Goal: Task Accomplishment & Management: Manage account settings

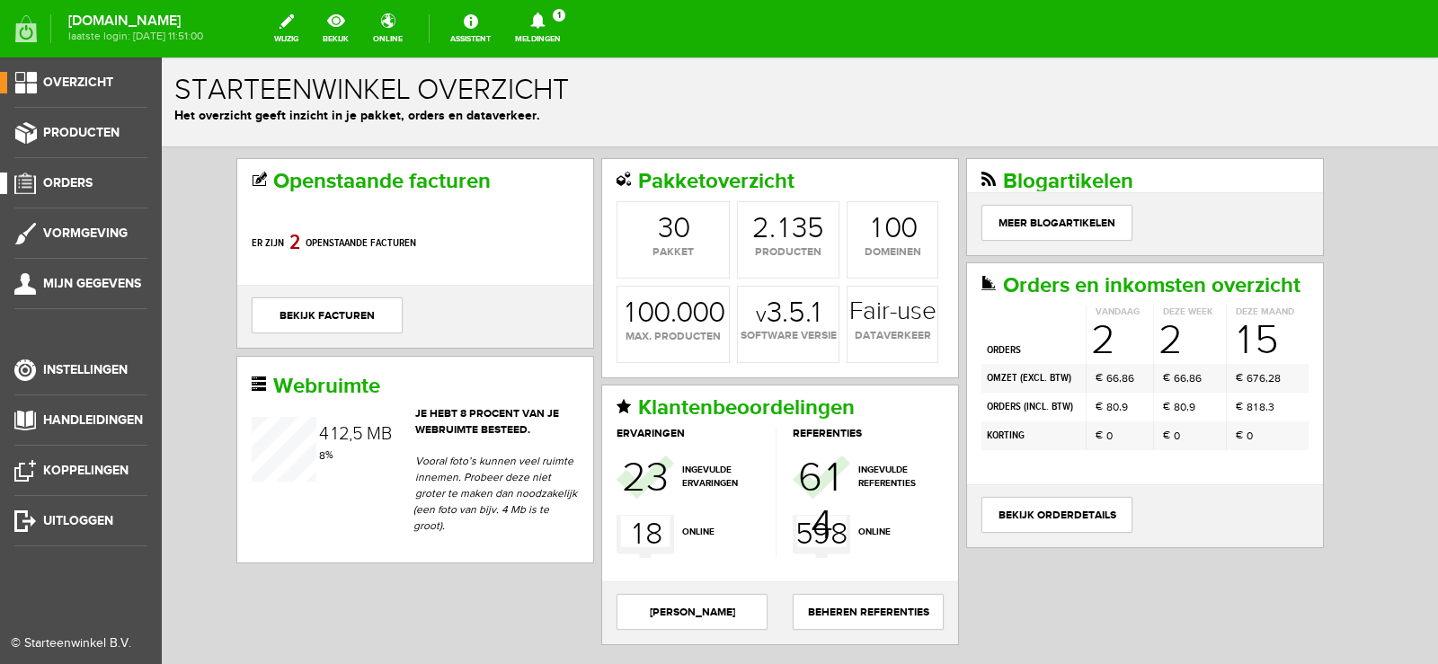
click at [91, 180] on span "Orders" at bounding box center [67, 182] width 49 height 15
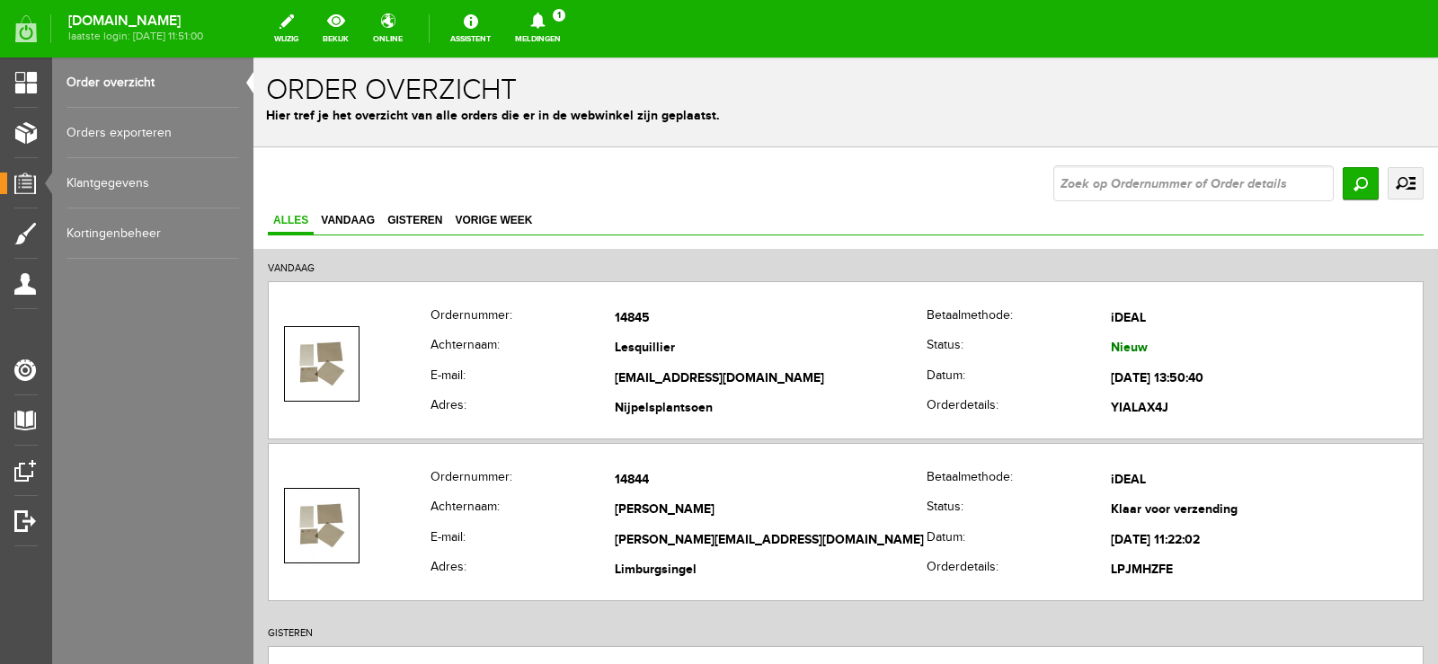
click at [561, 23] on icon at bounding box center [538, 21] width 46 height 16
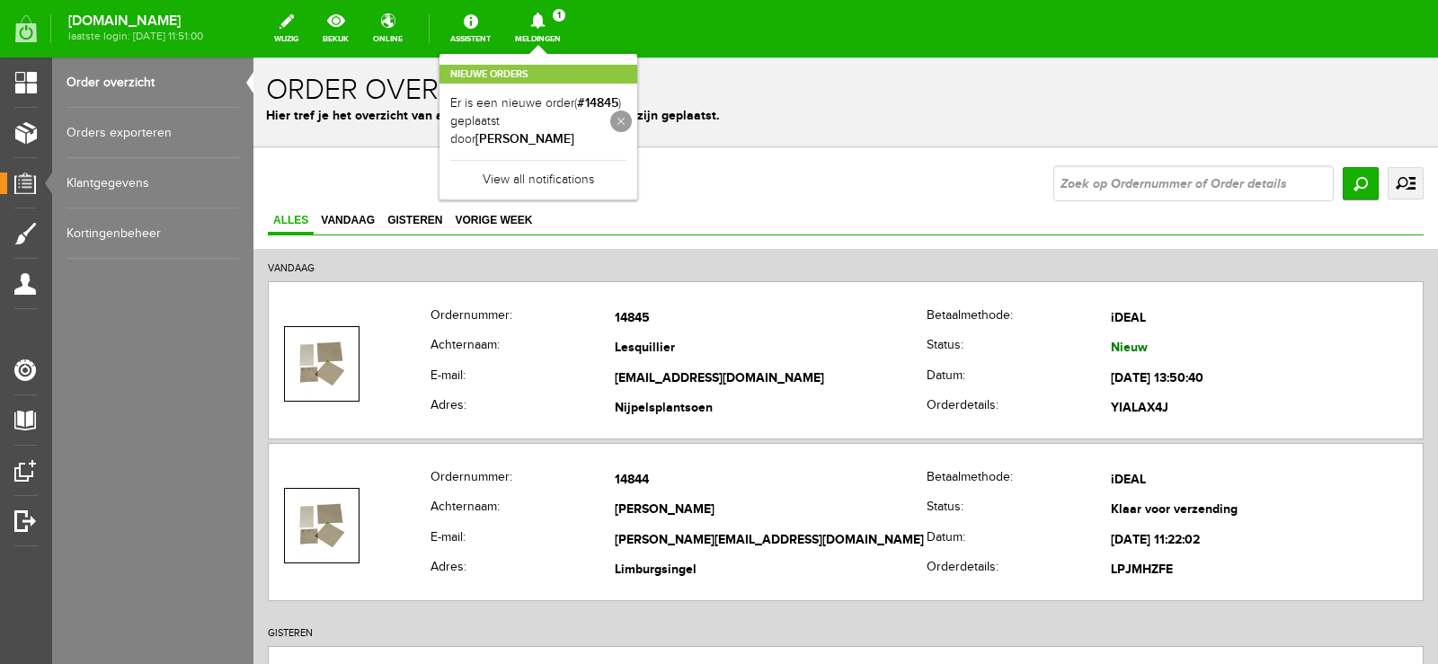
click at [632, 122] on link at bounding box center [621, 122] width 22 height 22
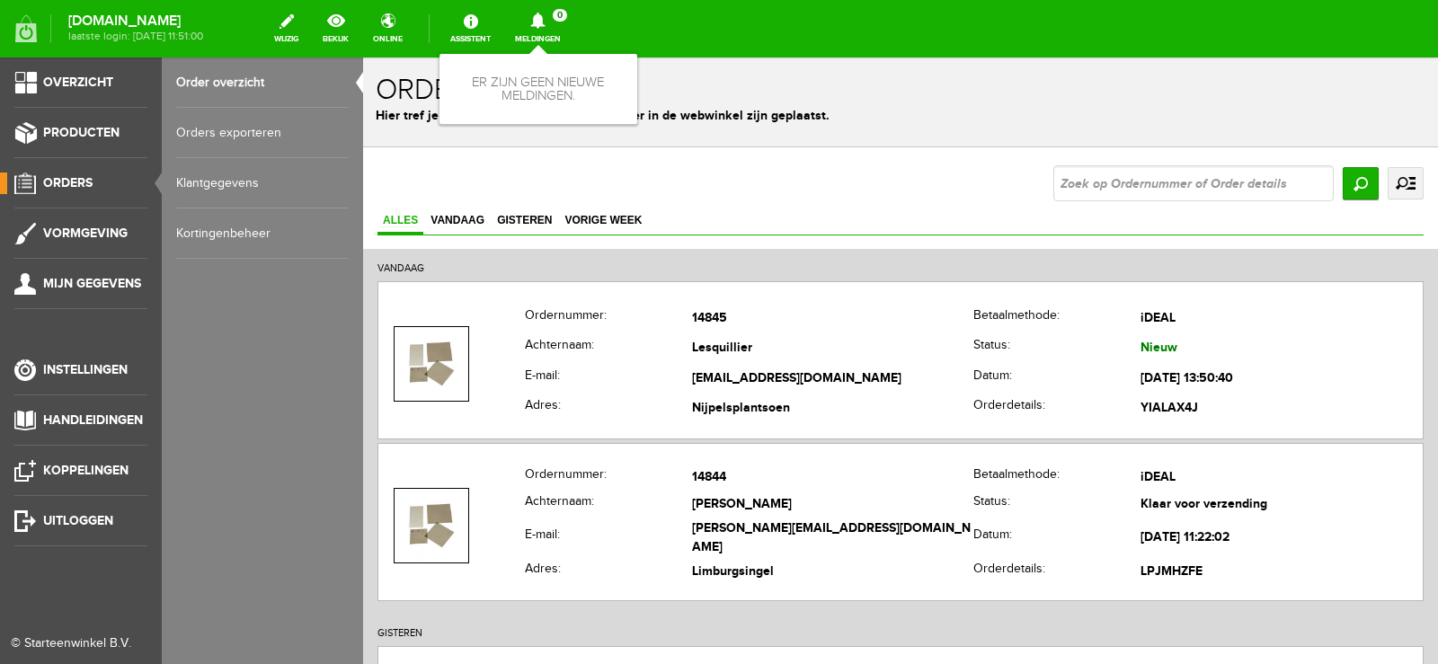
click at [66, 181] on span "Orders" at bounding box center [67, 182] width 49 height 15
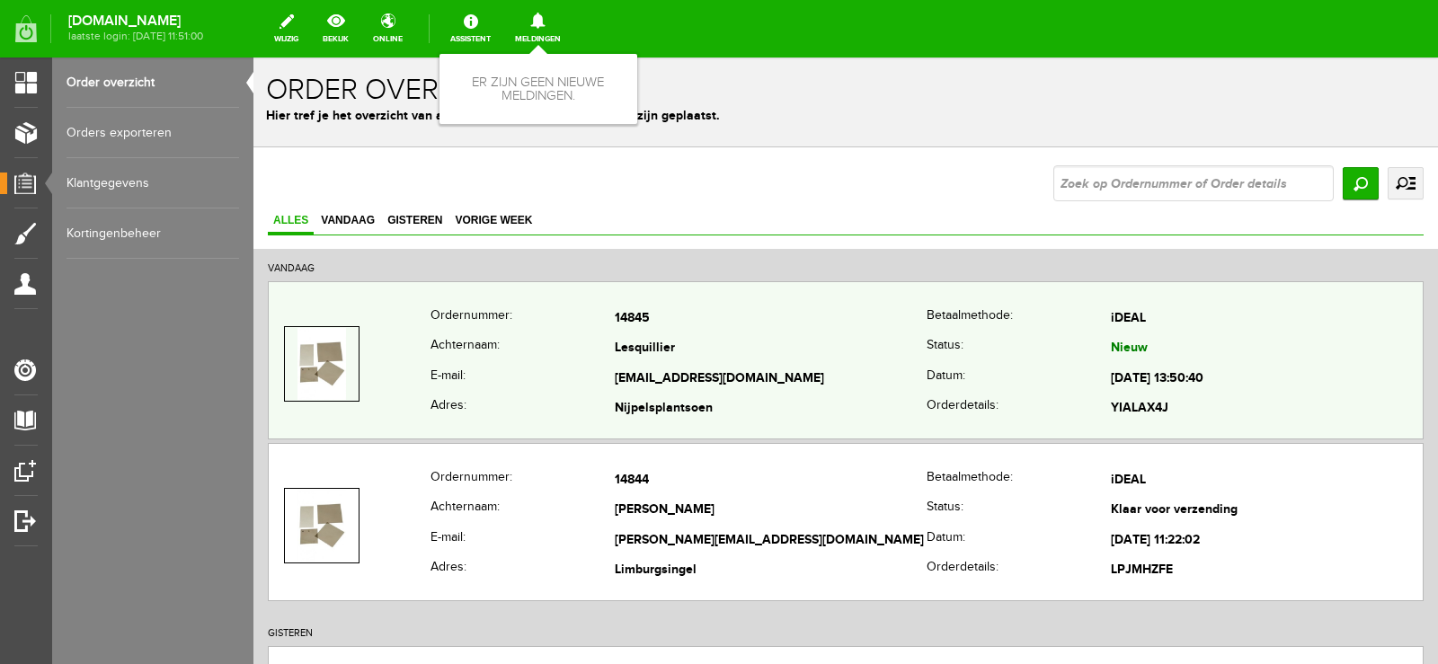
click at [931, 372] on th "Datum:" at bounding box center [1018, 379] width 184 height 31
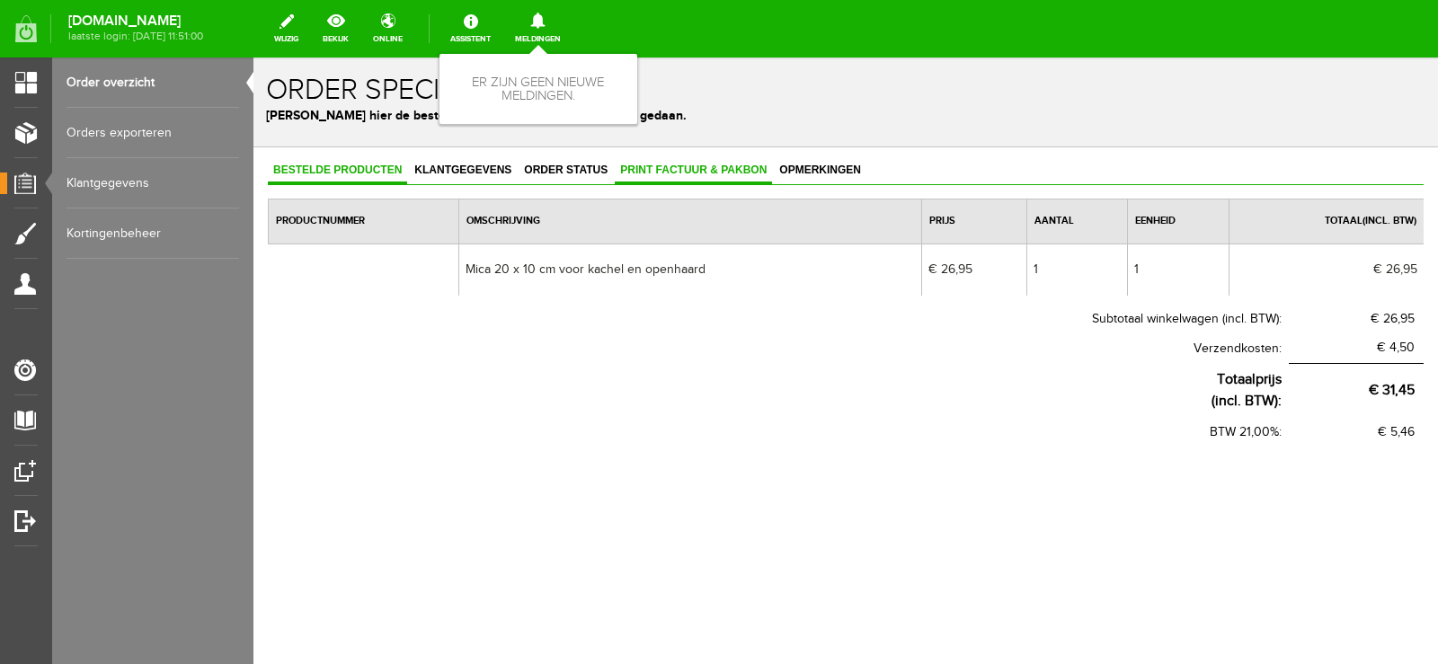
click at [683, 169] on span "Print factuur & pakbon" at bounding box center [693, 170] width 157 height 13
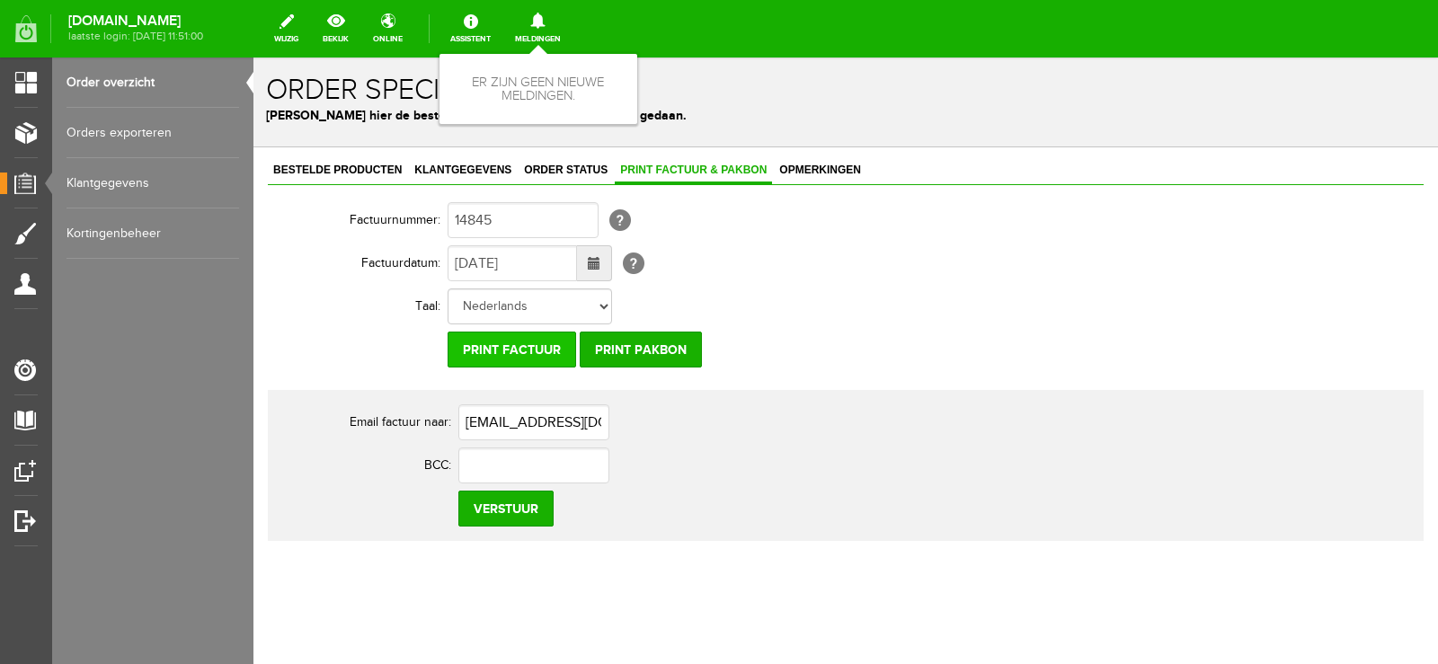
click at [531, 350] on input "Print factuur" at bounding box center [511, 350] width 128 height 36
click at [630, 349] on input "Print pakbon" at bounding box center [641, 350] width 122 height 36
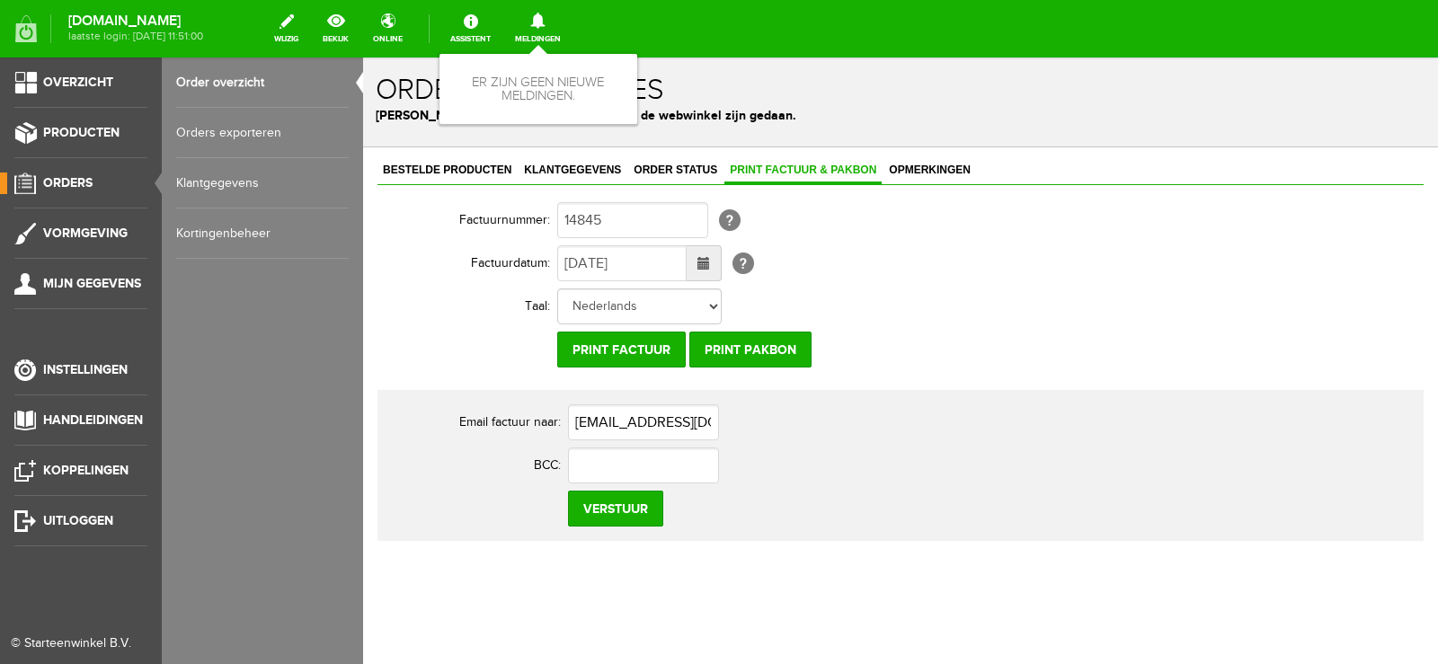
click at [77, 176] on span "Orders" at bounding box center [67, 182] width 49 height 15
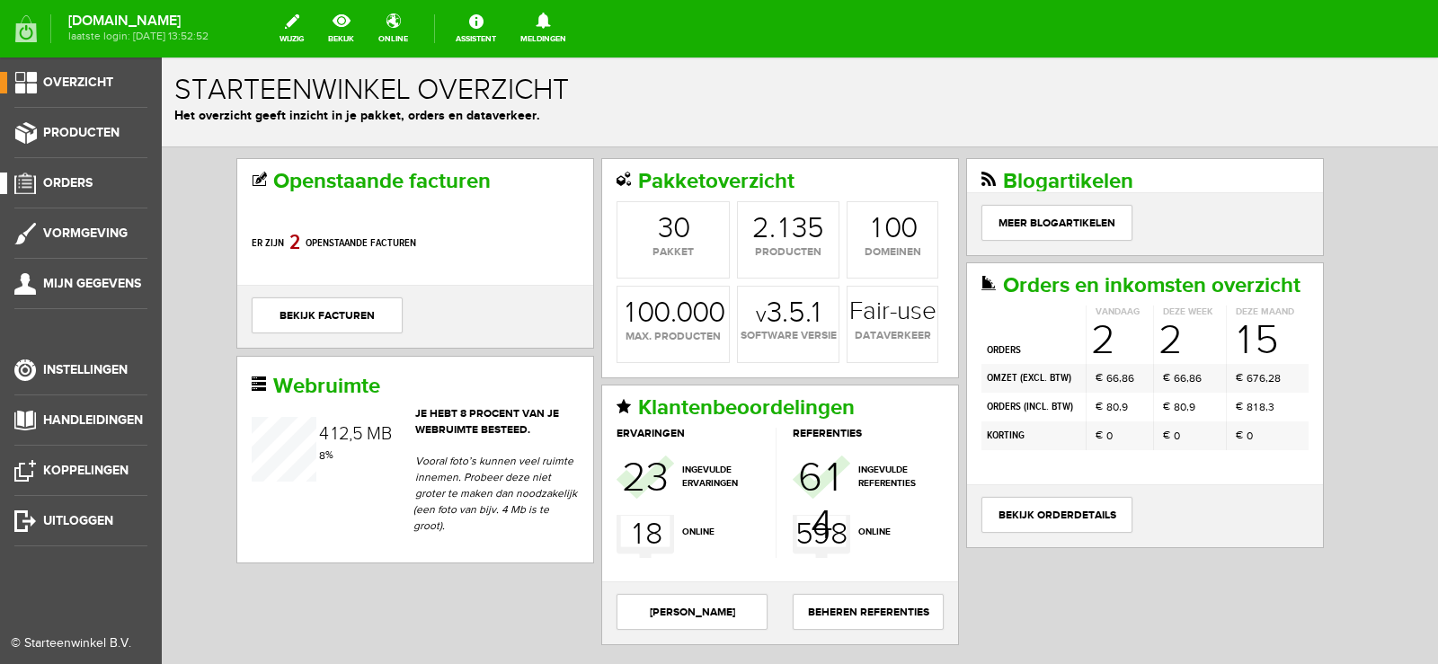
click at [74, 179] on span "Orders" at bounding box center [67, 182] width 49 height 15
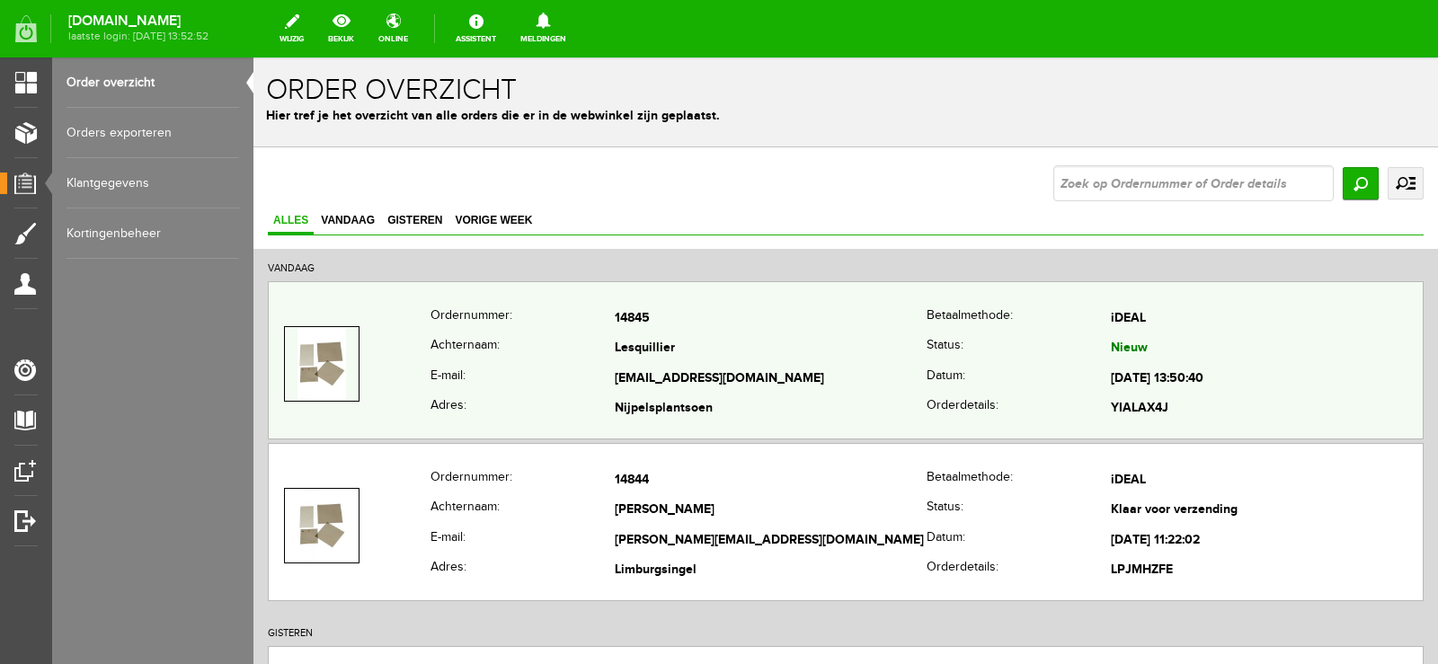
click at [834, 350] on td "Lesquillier" at bounding box center [771, 349] width 312 height 31
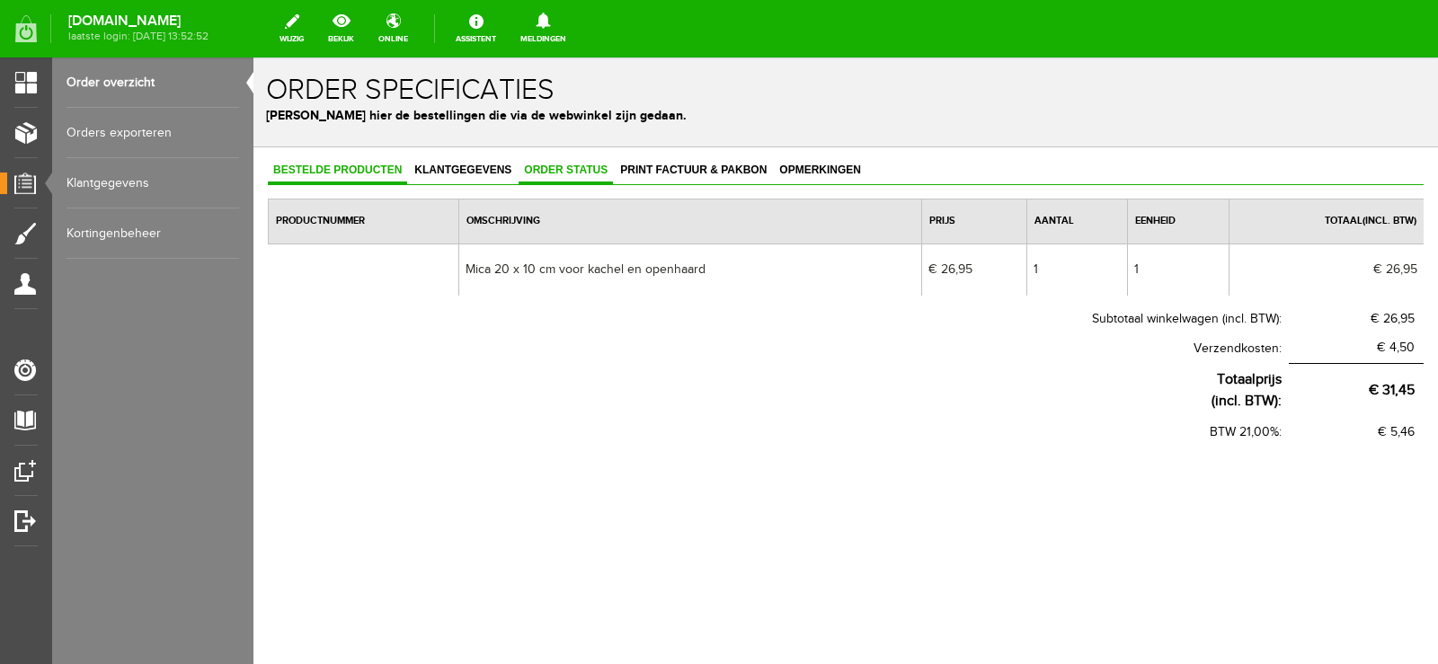
click at [580, 169] on span "Order status" at bounding box center [565, 170] width 94 height 13
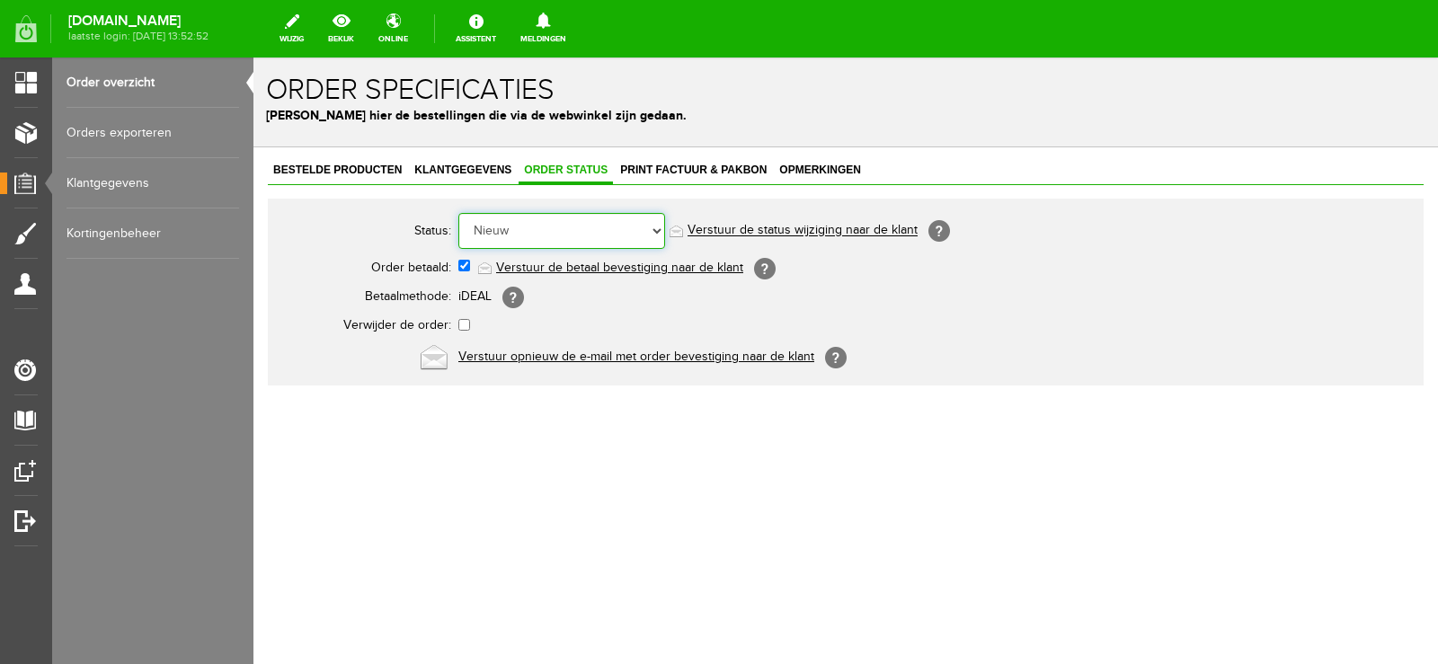
click at [656, 230] on select "Order niet afgerond Nieuw Order in behandeling Wacht op leverancier Wacht op be…" at bounding box center [561, 231] width 207 height 36
select select "14"
click at [458, 213] on select "Order niet afgerond Nieuw Order in behandeling Wacht op leverancier Wacht op be…" at bounding box center [561, 231] width 207 height 36
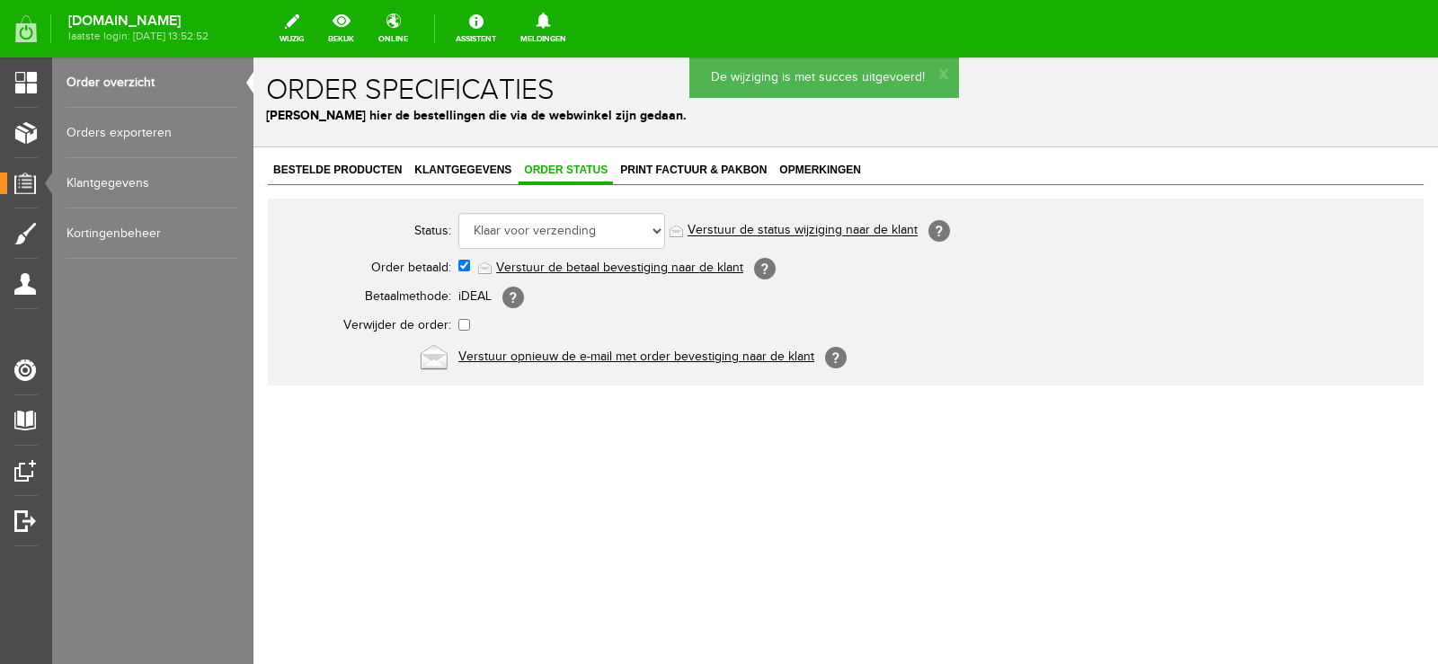
click at [832, 230] on link "Verstuur de status wijziging naar de klant" at bounding box center [802, 231] width 230 height 14
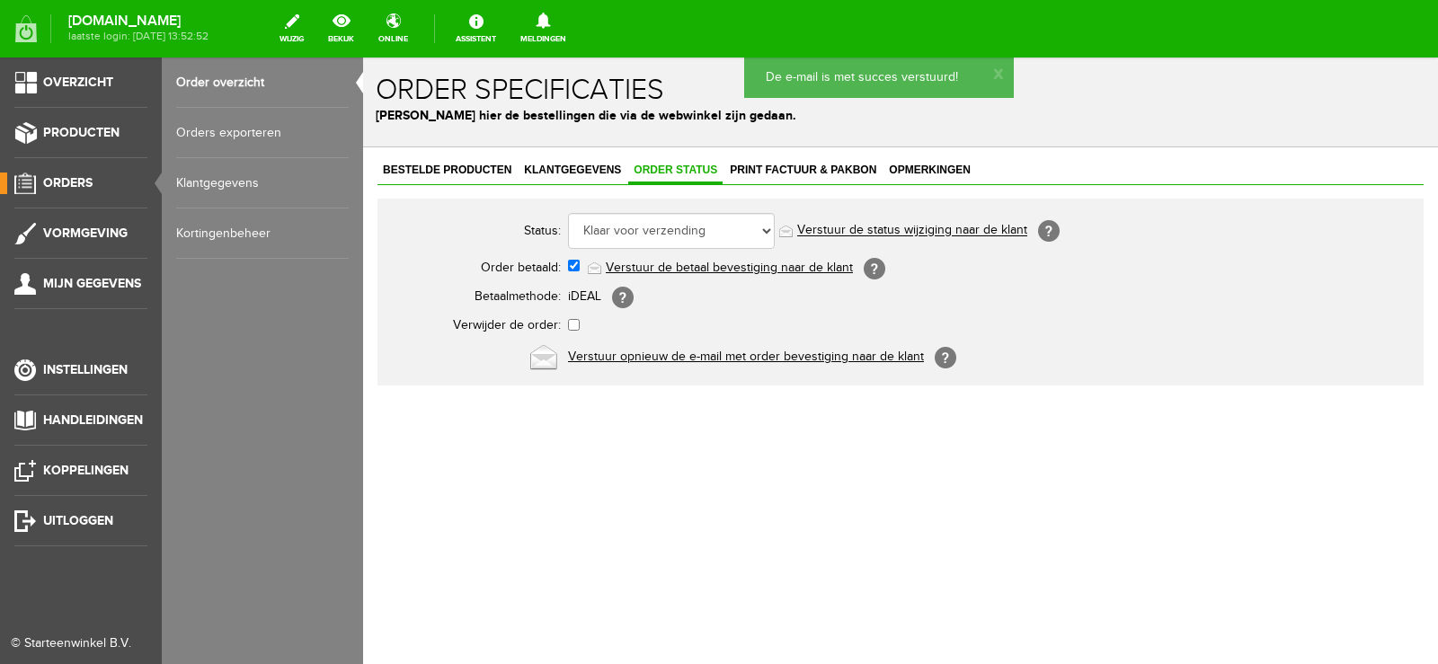
click at [83, 171] on ul "Overzicht Producten Orders Vormgeving Mijn gegevens Instellingen Handleidingen …" at bounding box center [81, 390] width 162 height 664
click at [81, 176] on span "Orders" at bounding box center [67, 182] width 49 height 15
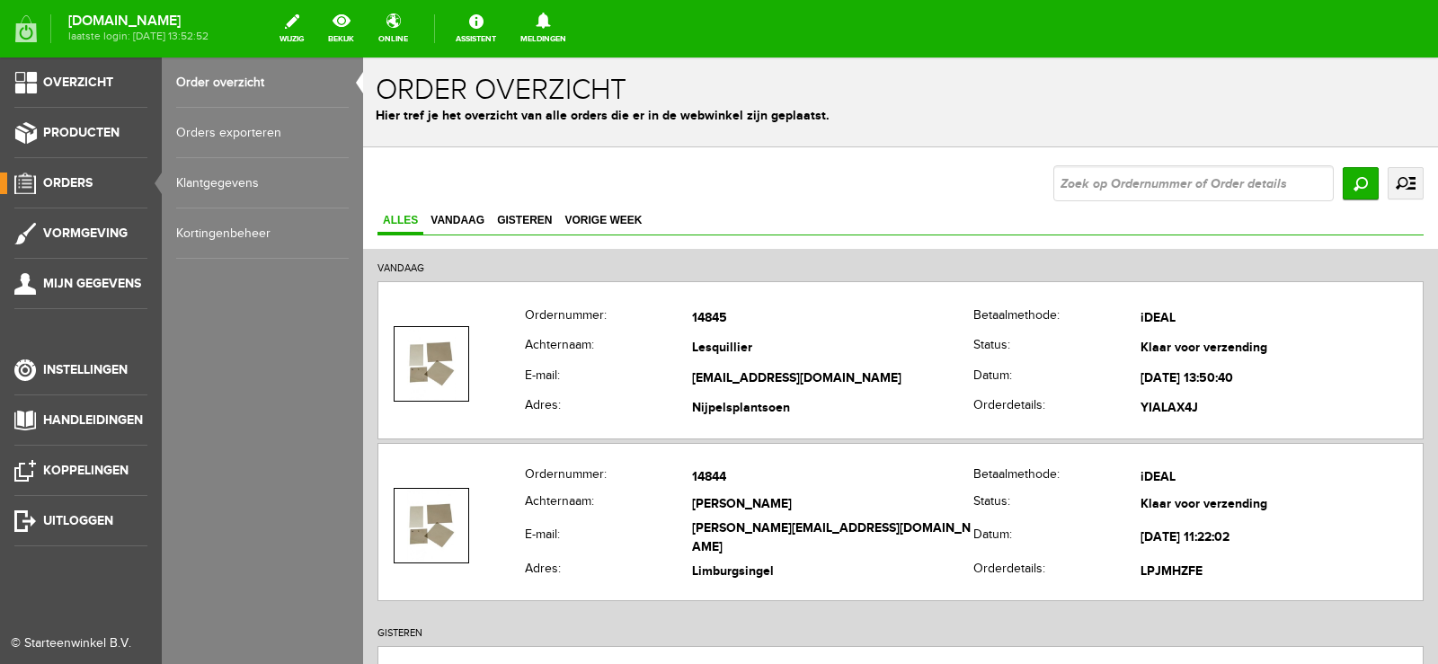
click at [67, 171] on ul "Overzicht Producten Orders Vormgeving Mijn gegevens Instellingen Handleidingen …" at bounding box center [81, 390] width 162 height 664
click at [79, 182] on span "Orders" at bounding box center [67, 182] width 49 height 15
